Goal: Task Accomplishment & Management: Manage account settings

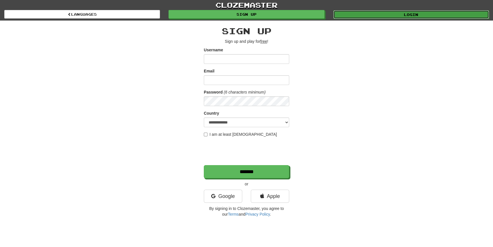
click at [342, 18] on link "Login" at bounding box center [412, 14] width 156 height 9
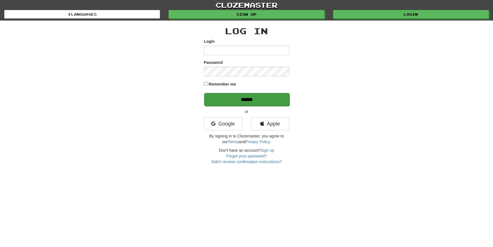
type input "**********"
click at [233, 101] on input "******" at bounding box center [246, 99] width 85 height 13
